Goal: Go to known website: Access a specific website the user already knows

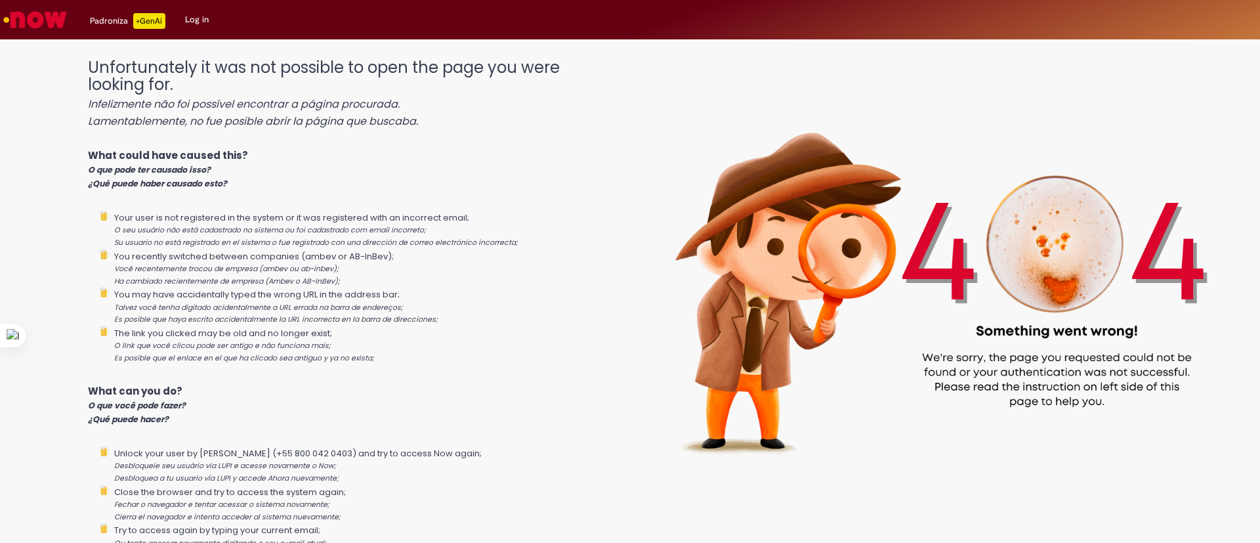
click at [52, 29] on img "Go to homepage" at bounding box center [35, 20] width 68 height 26
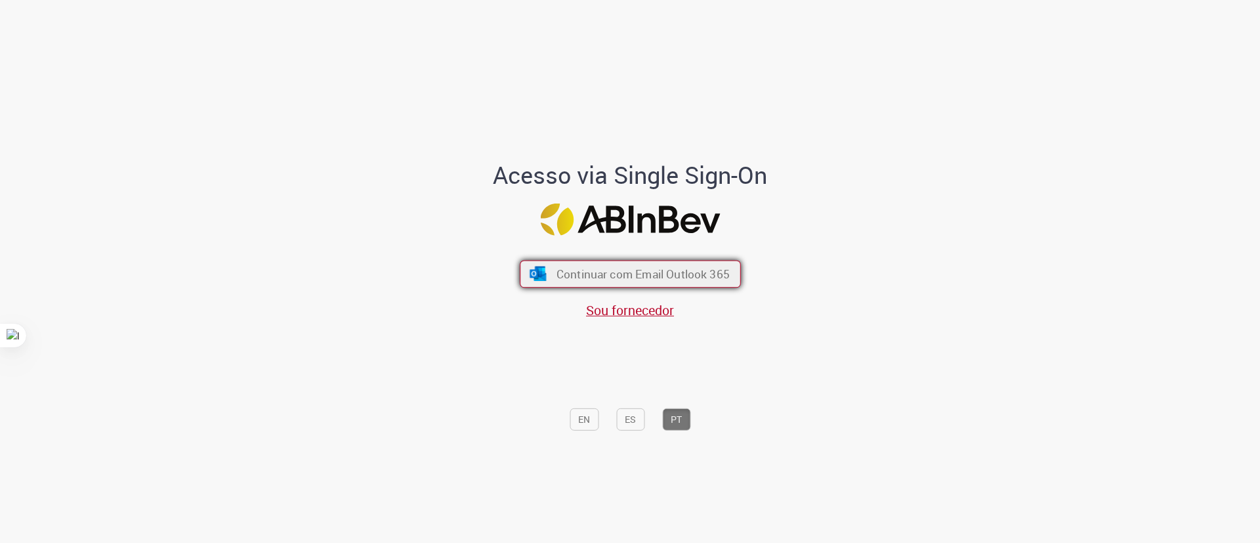
click at [638, 277] on span "Continuar com Email Outlook 365" at bounding box center [642, 273] width 173 height 15
